Goal: Check status: Check status

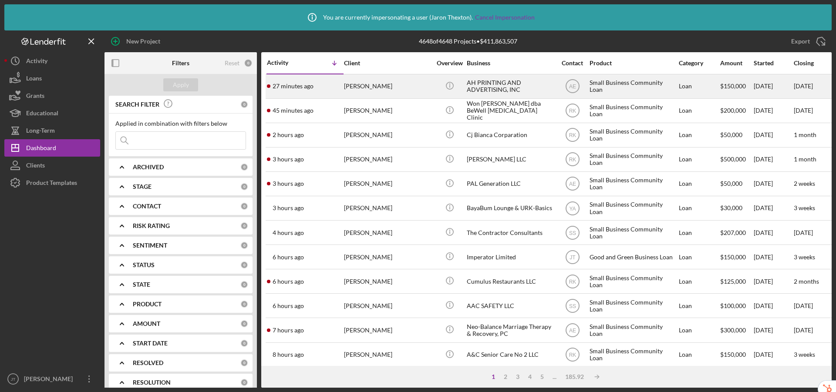
click at [414, 88] on div "[PERSON_NAME]" at bounding box center [387, 86] width 87 height 23
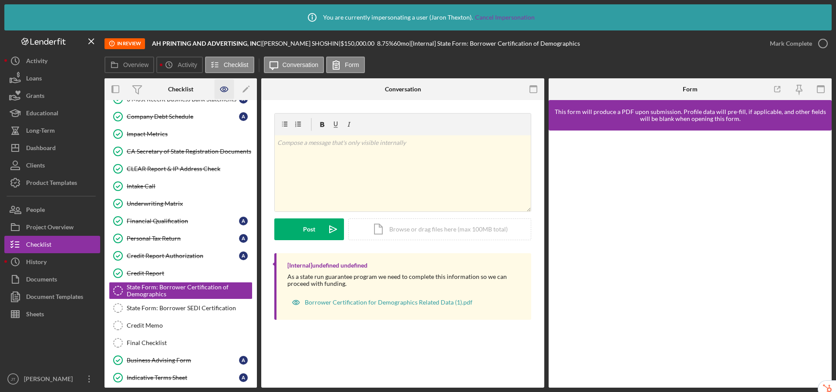
scroll to position [323, 0]
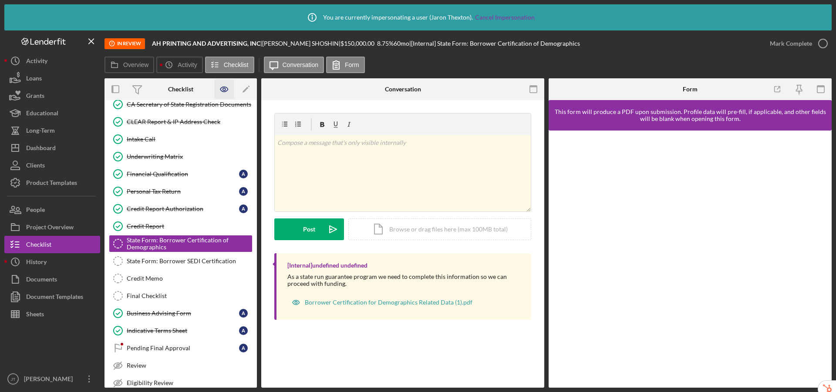
click at [226, 91] on icon "button" at bounding box center [225, 90] width 20 height 20
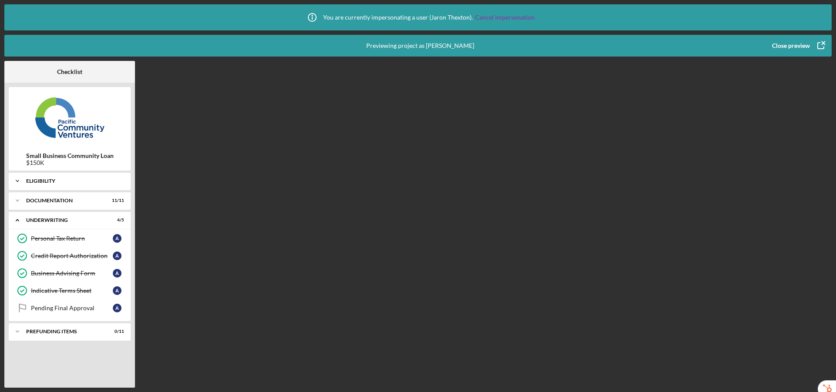
click at [47, 179] on div "Eligibility" at bounding box center [73, 181] width 94 height 5
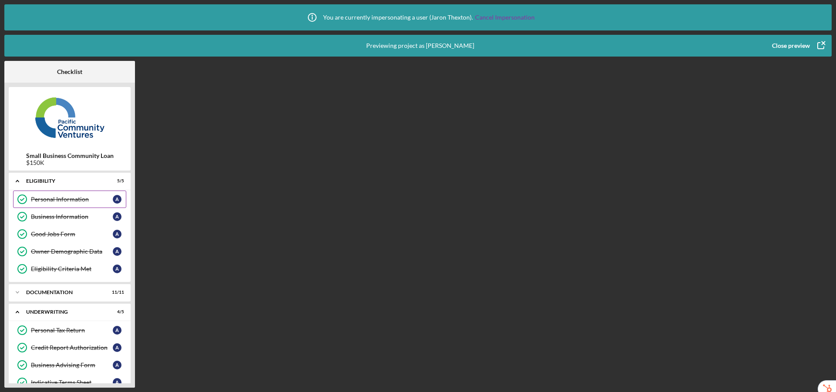
click at [47, 201] on div "Personal Information" at bounding box center [72, 199] width 82 height 7
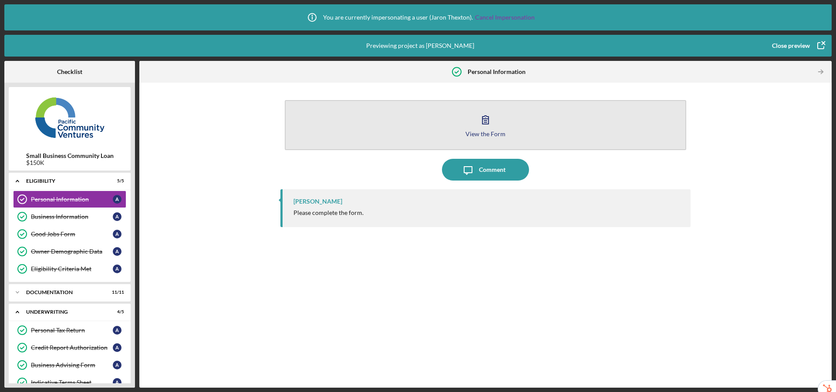
click at [490, 135] on div "View the Form" at bounding box center [486, 134] width 40 height 7
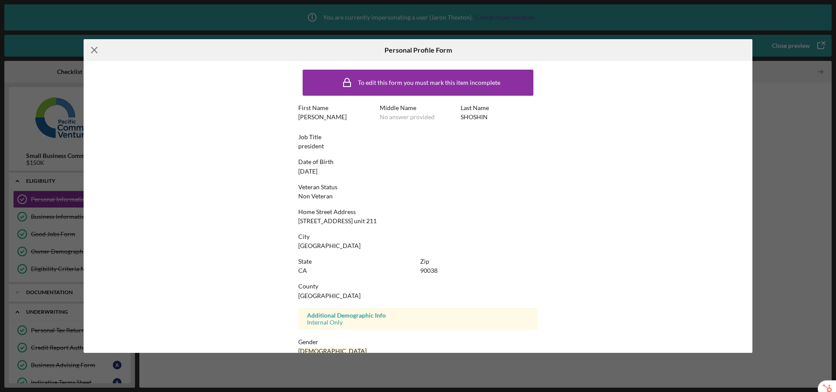
click at [98, 50] on icon "Icon/Menu Close" at bounding box center [95, 50] width 22 height 22
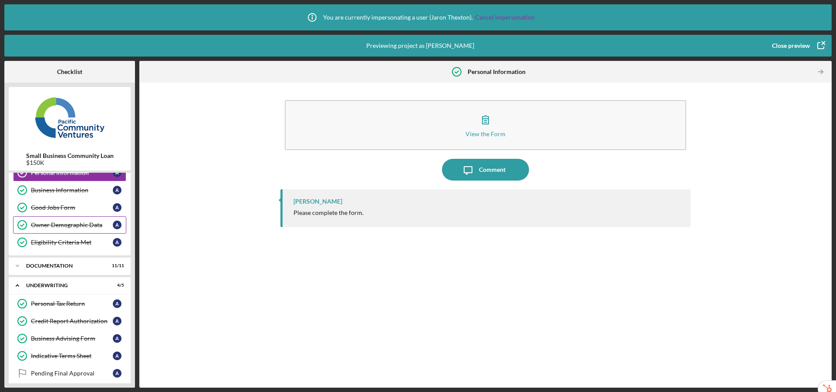
scroll to position [54, 0]
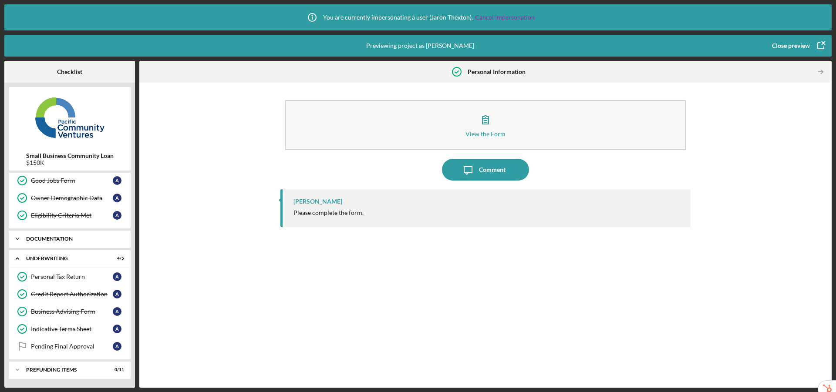
click at [29, 231] on div "Icon/Expander Documentation 11 / 11" at bounding box center [70, 238] width 122 height 17
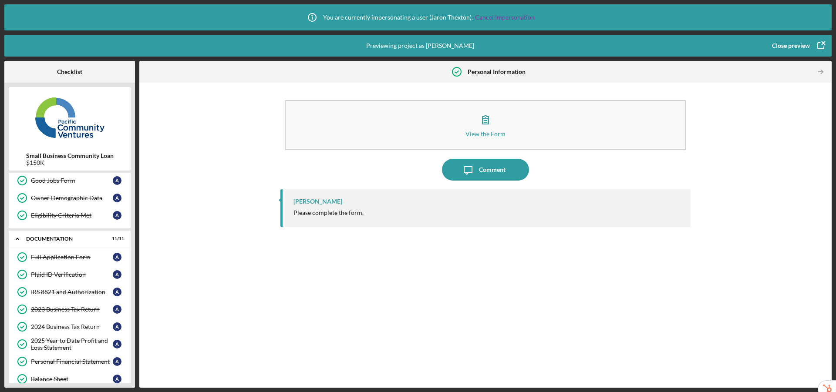
click at [780, 43] on div "Close preview" at bounding box center [791, 45] width 38 height 17
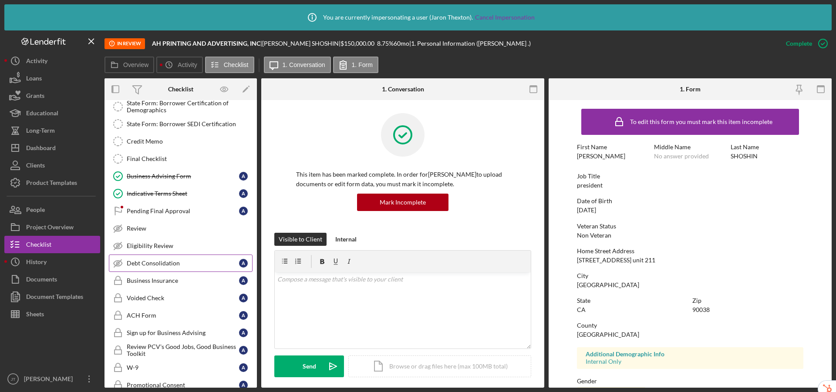
scroll to position [616, 0]
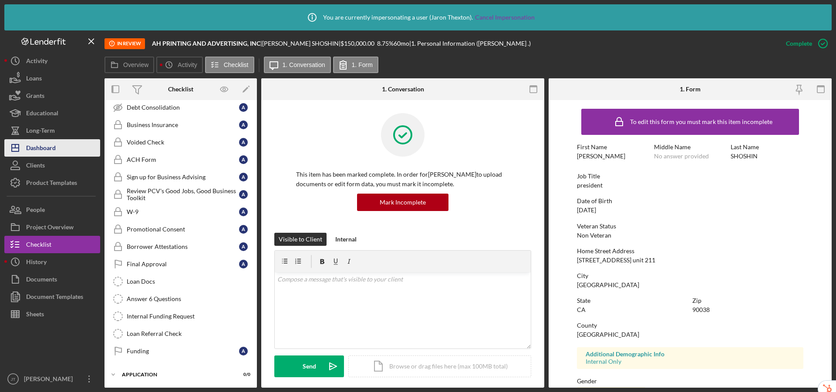
click at [41, 149] on div "Dashboard" at bounding box center [41, 149] width 30 height 20
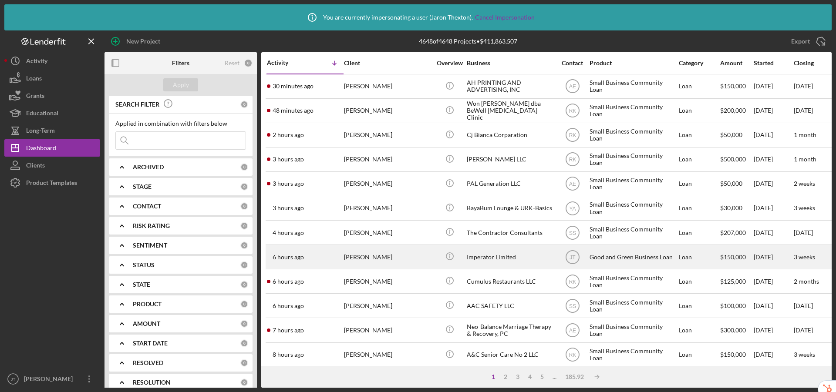
click at [517, 264] on div "Imperator Limited" at bounding box center [510, 257] width 87 height 23
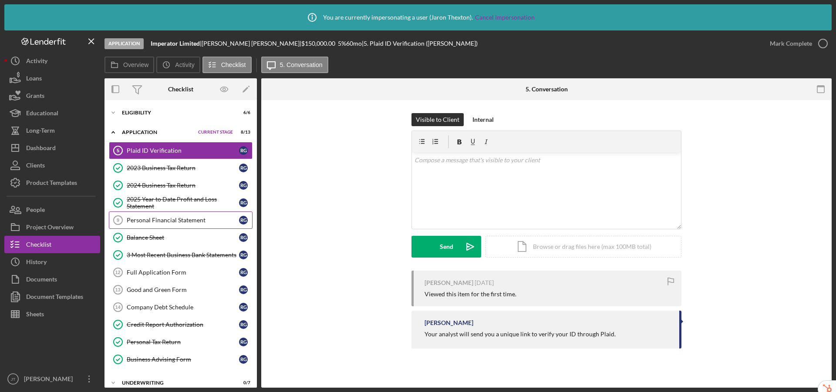
click at [161, 217] on div "Personal Financial Statement" at bounding box center [183, 220] width 112 height 7
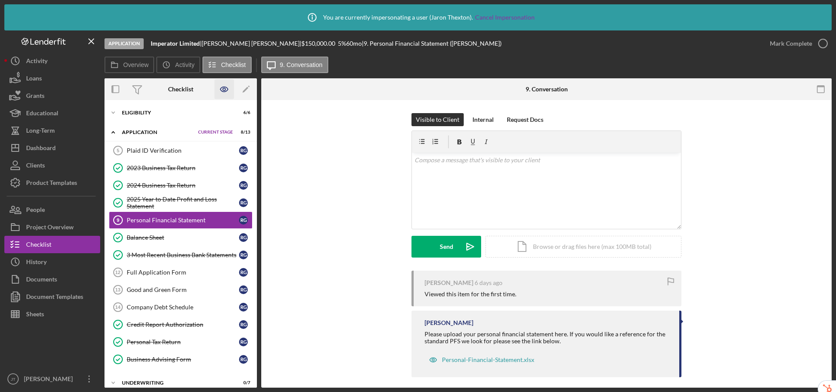
click at [226, 89] on icon "button" at bounding box center [224, 89] width 3 height 3
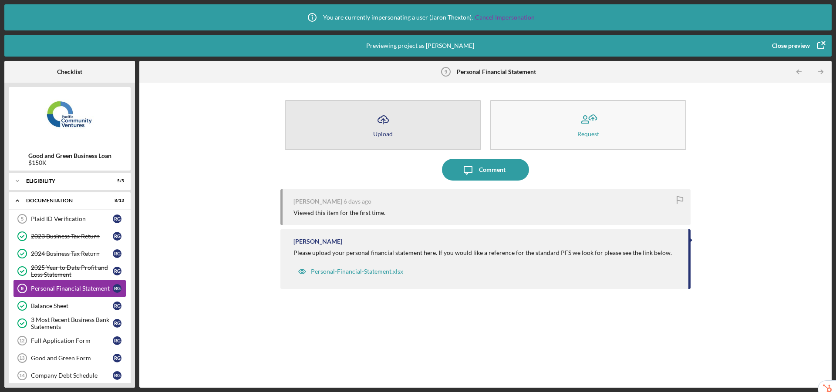
scroll to position [10, 0]
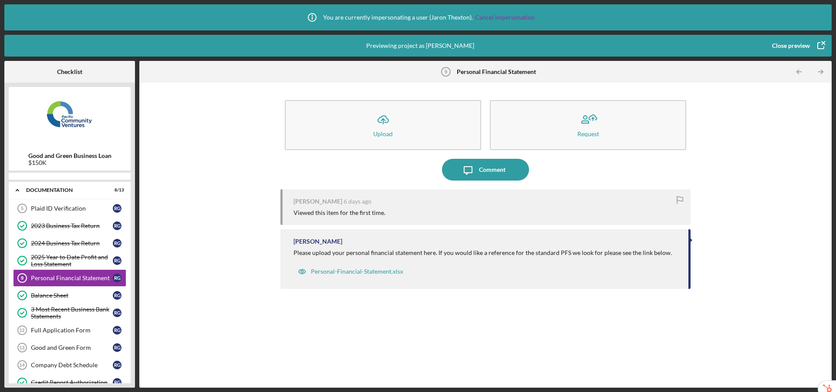
click at [800, 48] on div "Close preview" at bounding box center [791, 45] width 38 height 17
